Goal: Information Seeking & Learning: Learn about a topic

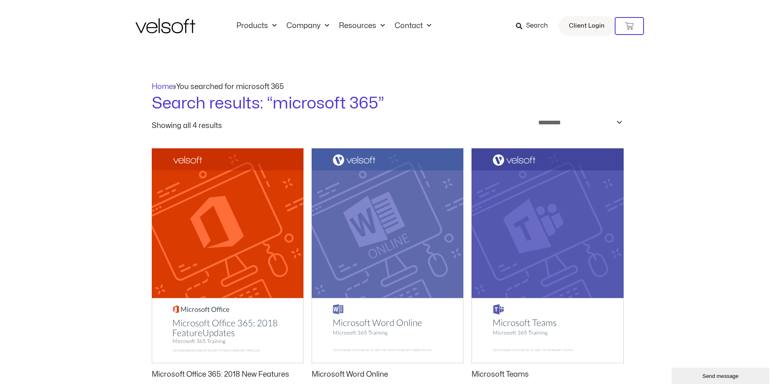
click at [173, 26] on img at bounding box center [165, 25] width 60 height 15
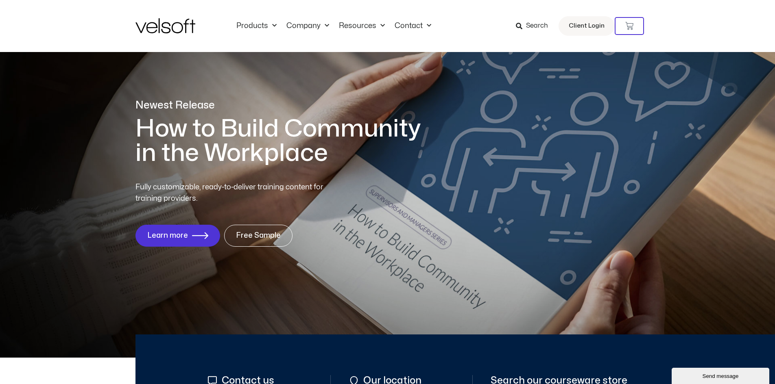
click at [173, 28] on img at bounding box center [165, 25] width 60 height 15
